Goal: Task Accomplishment & Management: Manage account settings

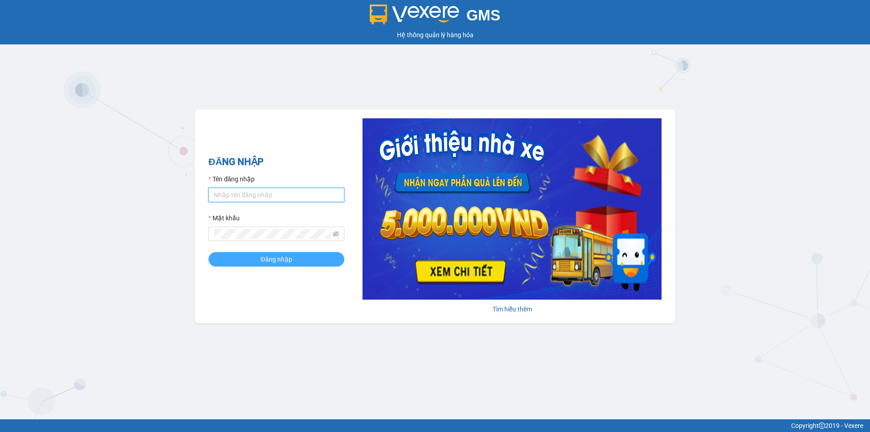
type input "chi.minhtam"
click at [330, 259] on button "Đăng nhập" at bounding box center [276, 259] width 136 height 14
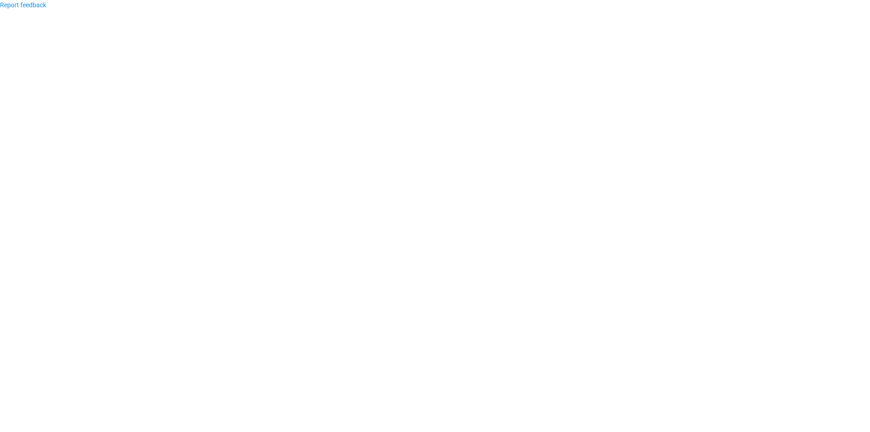
click at [223, 117] on body "Report feedback" at bounding box center [435, 216] width 870 height 432
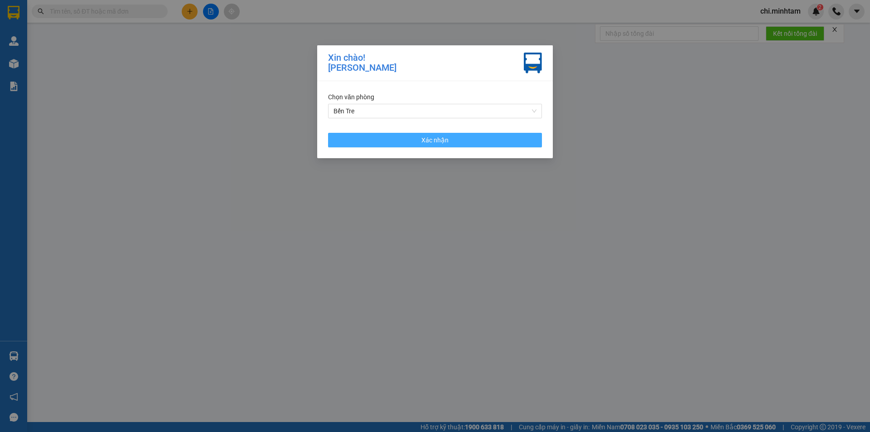
click at [454, 146] on button "Xác nhận" at bounding box center [435, 140] width 214 height 14
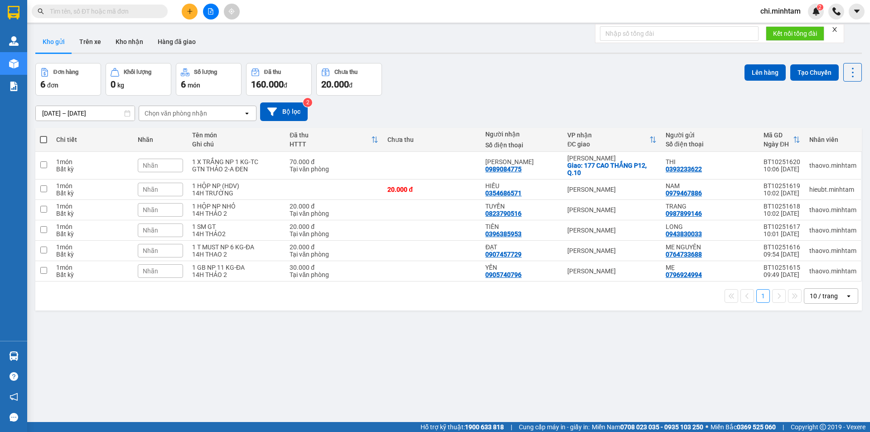
click at [783, 12] on span "chi.minhtam" at bounding box center [780, 10] width 55 height 11
click at [781, 28] on span "Đăng xuất" at bounding box center [786, 28] width 38 height 10
